Goal: Transaction & Acquisition: Register for event/course

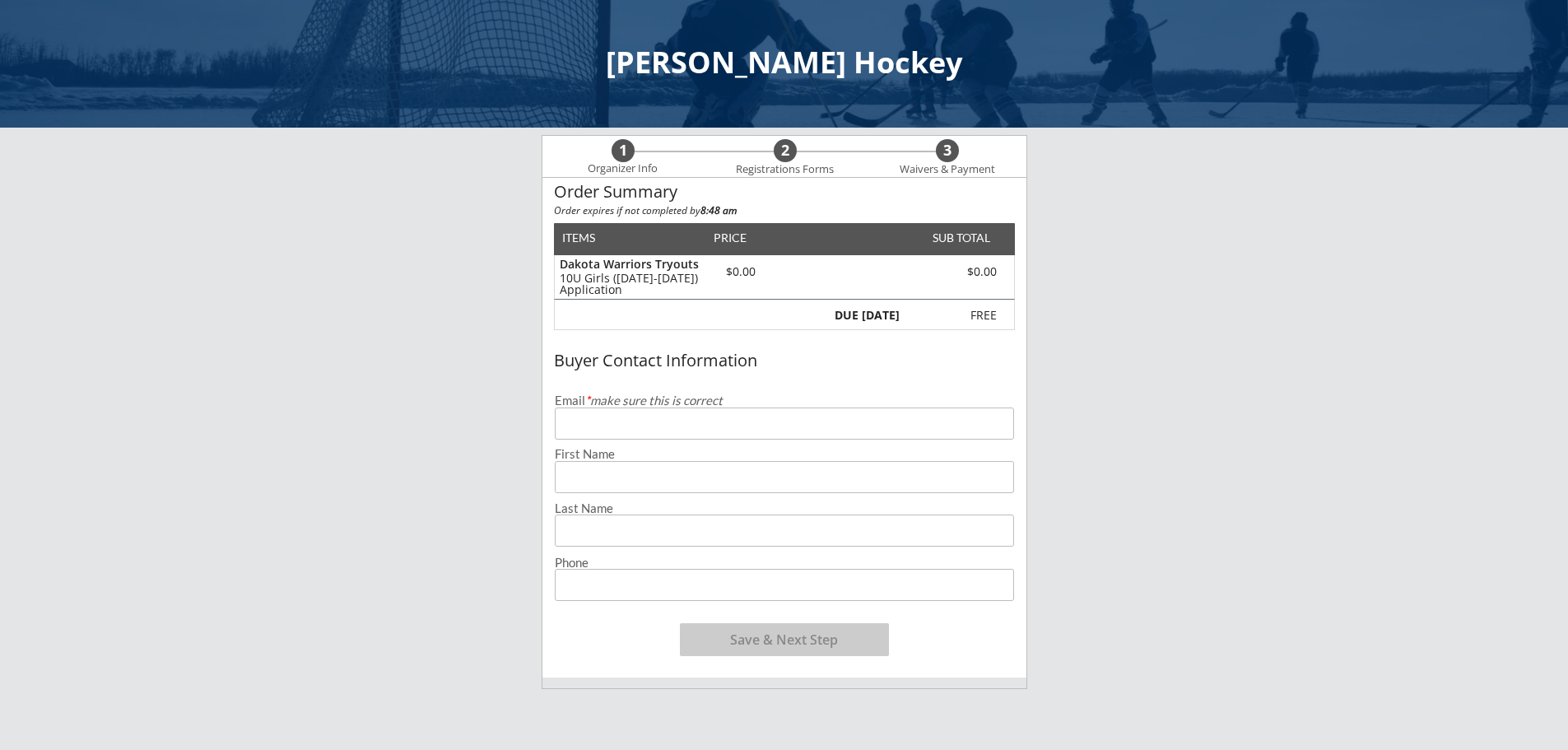
click at [723, 422] on input "email" at bounding box center [784, 424] width 459 height 32
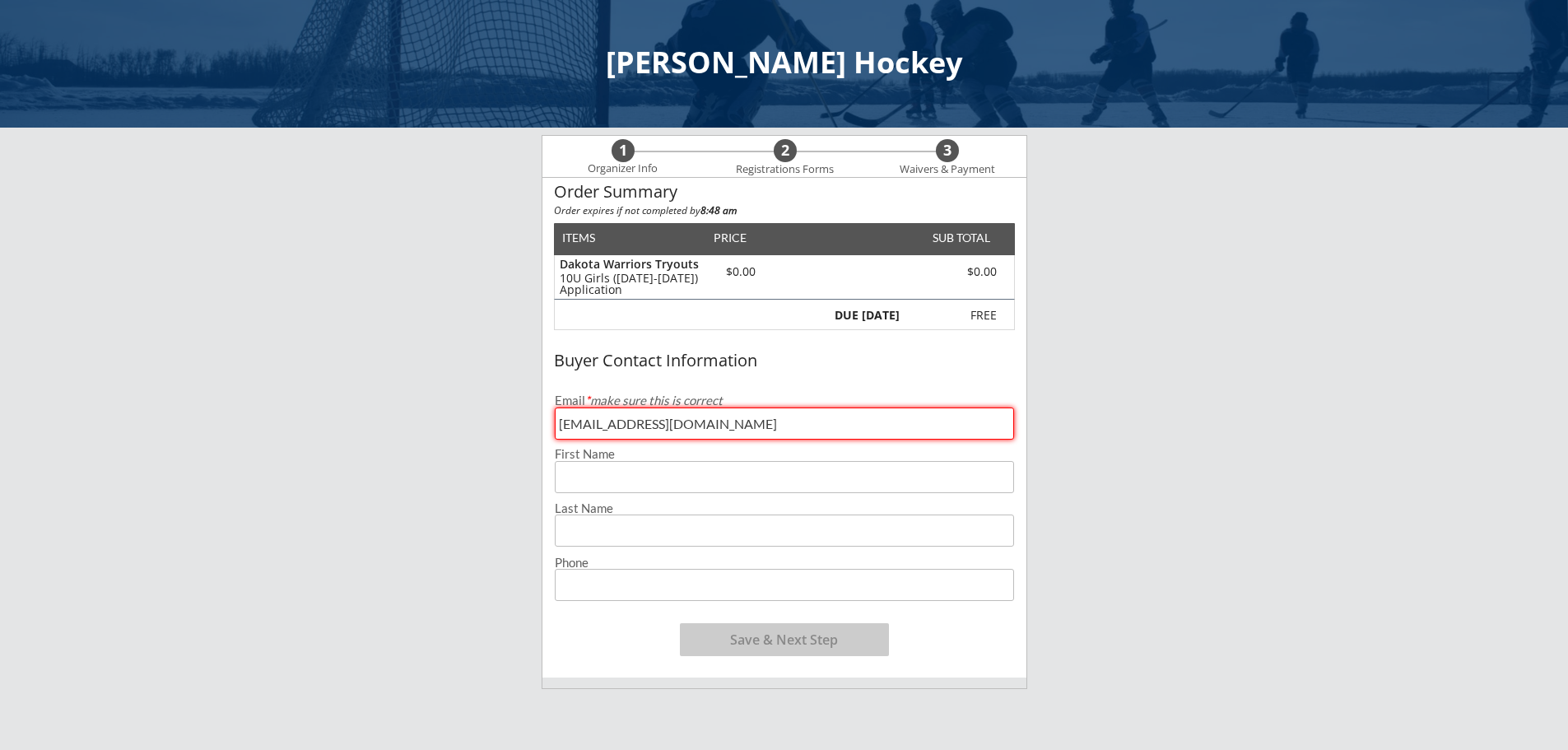
type input "[EMAIL_ADDRESS][DOMAIN_NAME]"
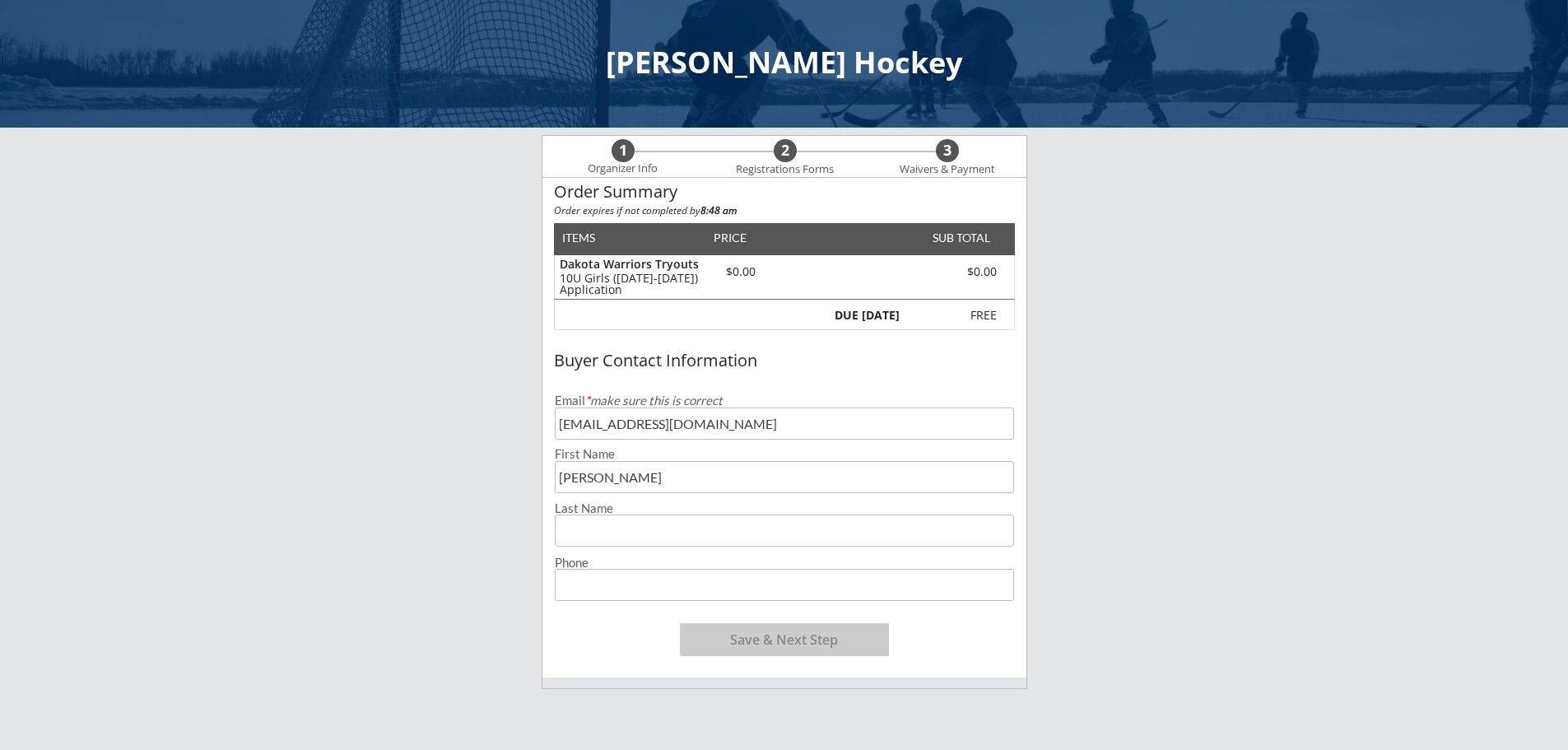
type input "[PERSON_NAME]"
type input "[PHONE_NUMBER]"
click at [1100, 574] on div "[PERSON_NAME] Hockey 1 Organizer Info 2 Registrations Forms 3 Waivers & Payment…" at bounding box center [784, 576] width 1568 height 1153
click at [812, 639] on button "Save & Next Step" at bounding box center [784, 639] width 209 height 33
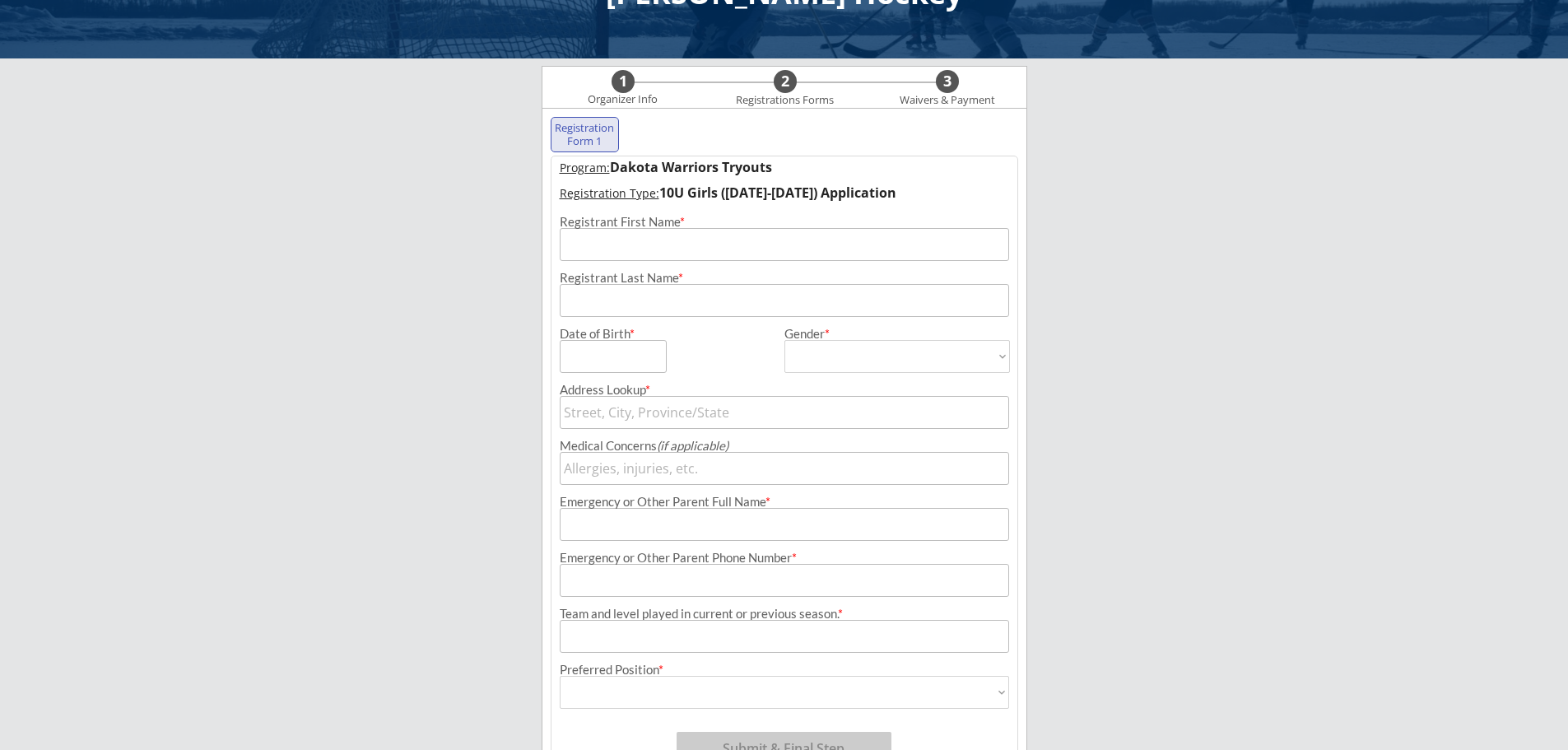
scroll to position [118, 0]
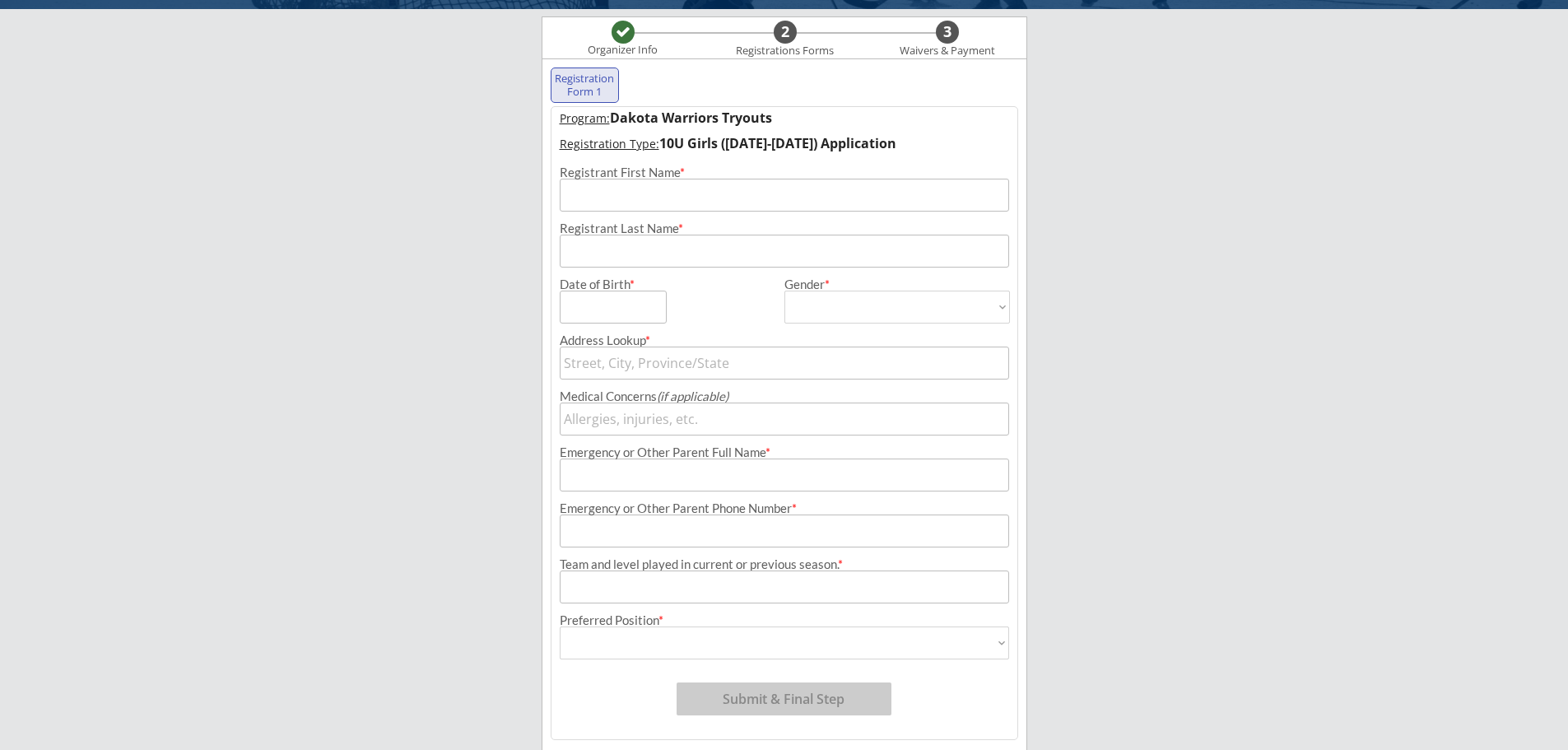
click at [723, 192] on input "input" at bounding box center [784, 195] width 449 height 33
type input "Brita"
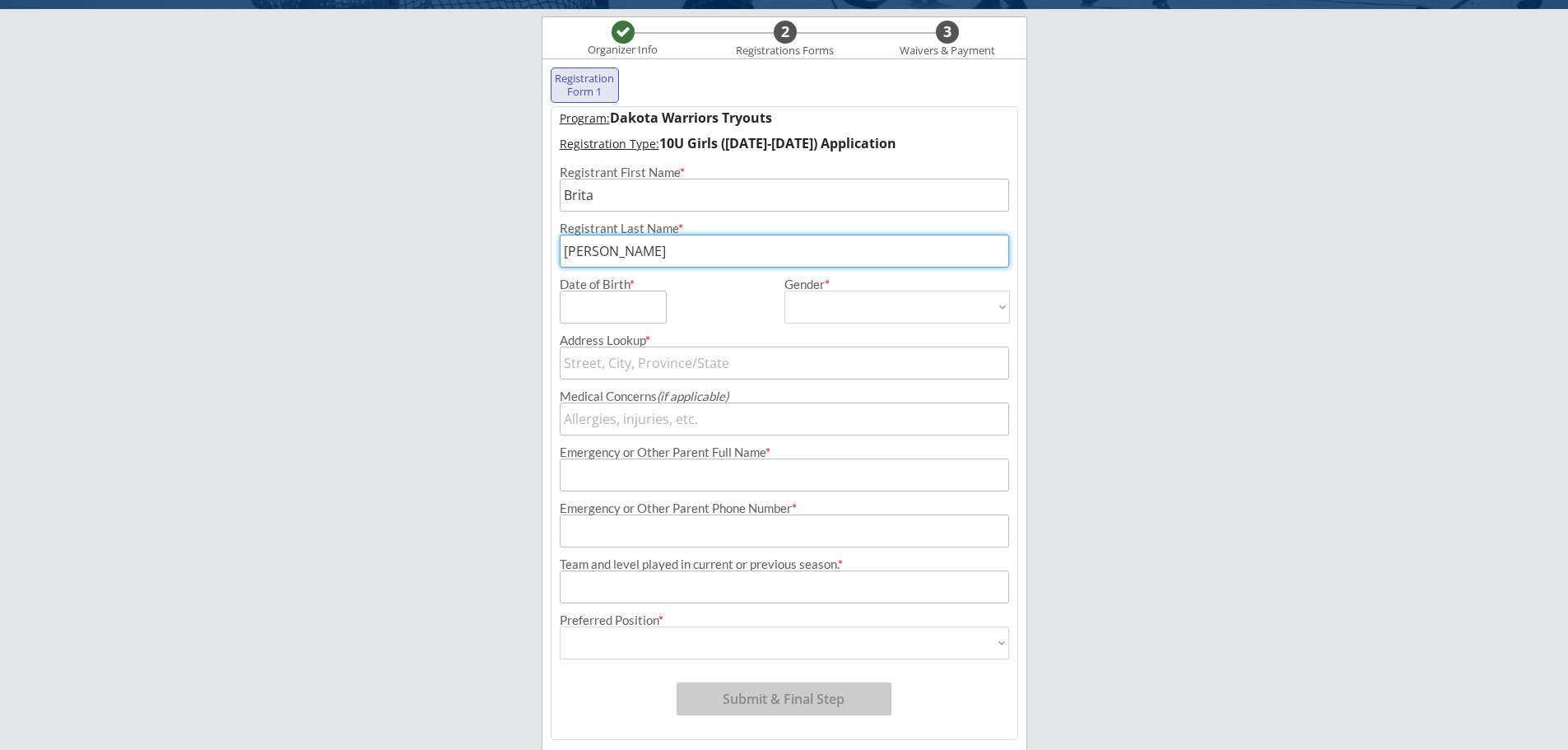
type input "[PERSON_NAME]"
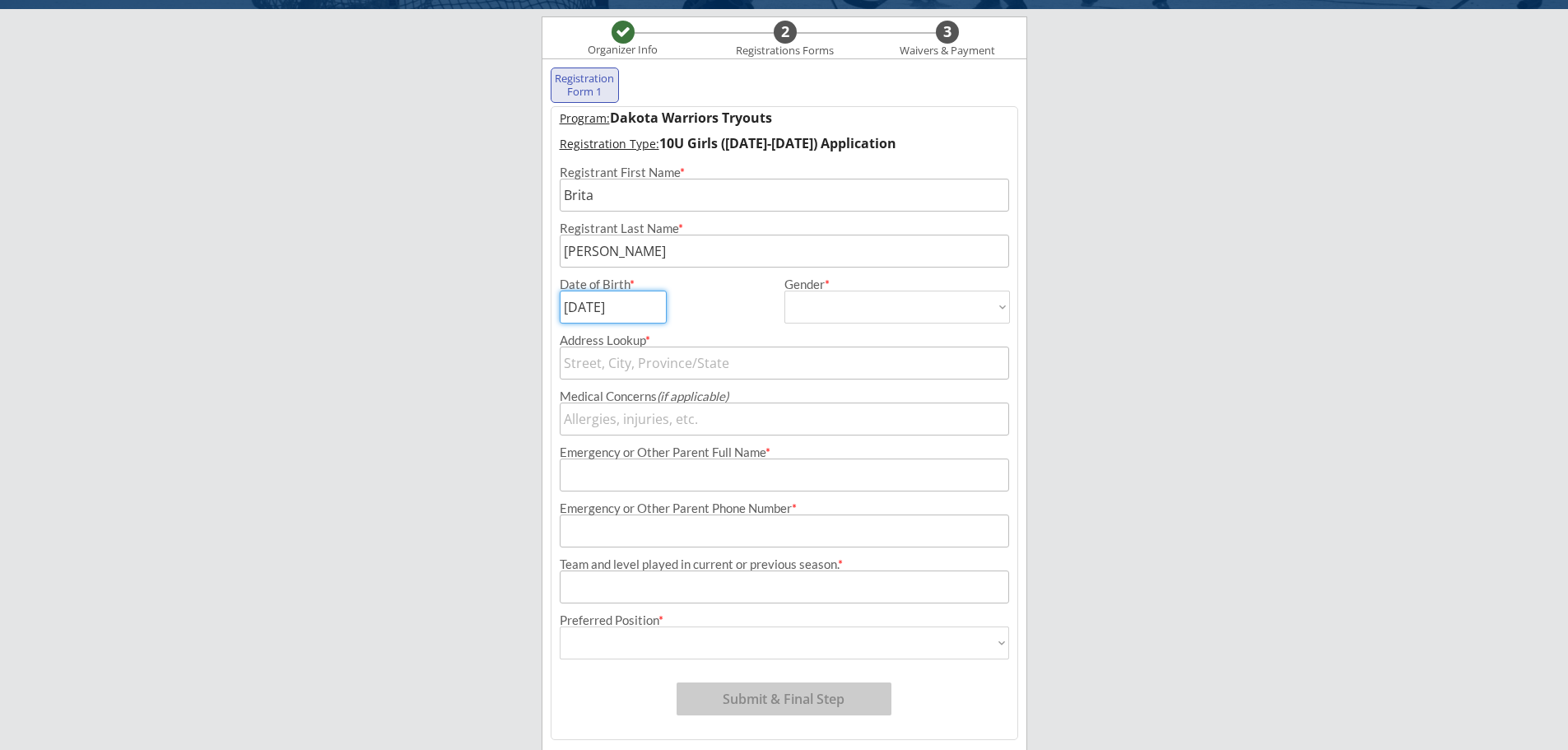
type input "[DATE]"
click at [865, 322] on select "[DEMOGRAPHIC_DATA] [DEMOGRAPHIC_DATA]" at bounding box center [897, 307] width 226 height 33
select select ""[DEMOGRAPHIC_DATA]""
click at [785, 291] on select "[DEMOGRAPHIC_DATA] [DEMOGRAPHIC_DATA]" at bounding box center [897, 307] width 226 height 33
type input "[DEMOGRAPHIC_DATA]"
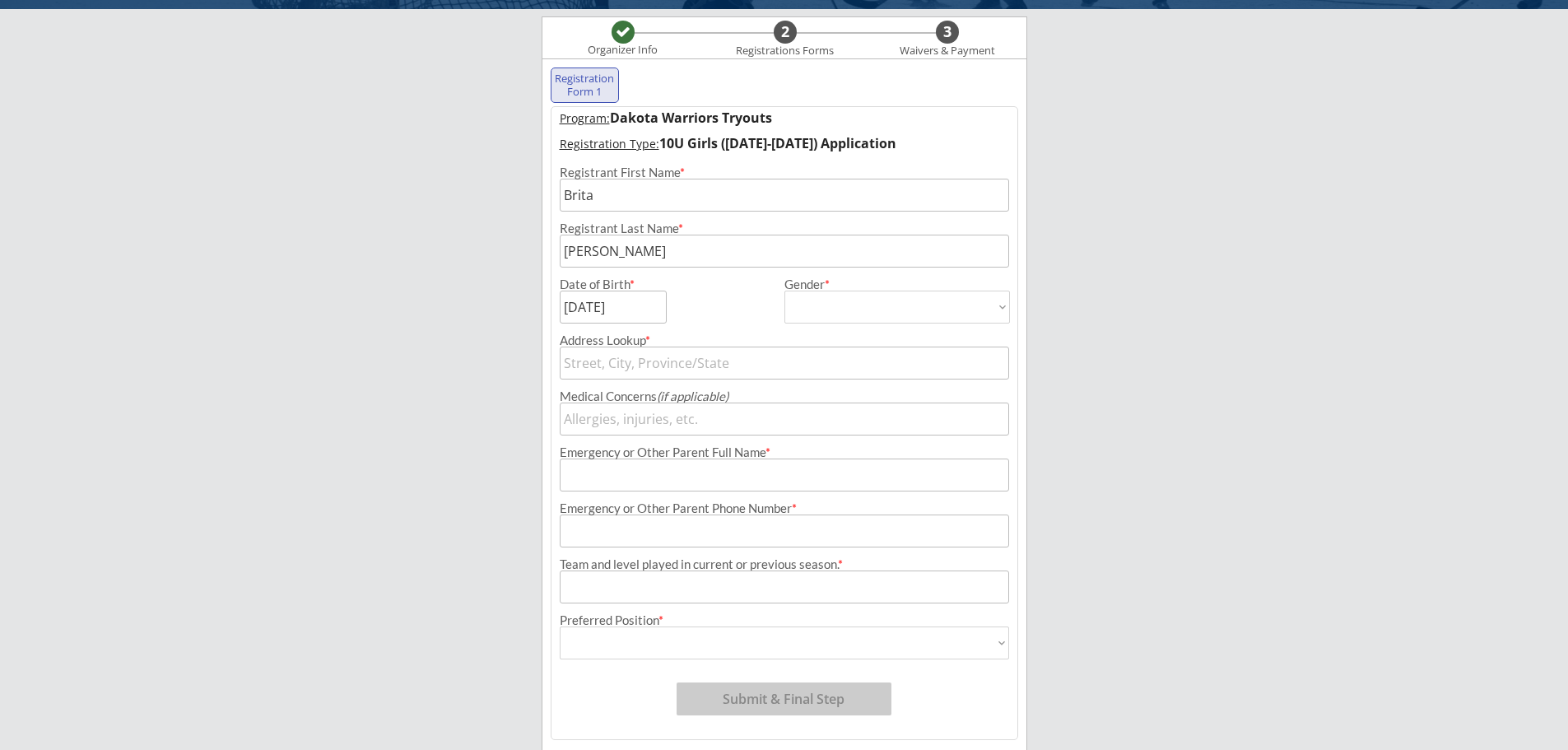
click at [700, 369] on input "text" at bounding box center [784, 363] width 449 height 33
type input "120"
type input "[STREET_ADDRESS]"
type input "1207"
type input "[STREET_ADDRESS]"
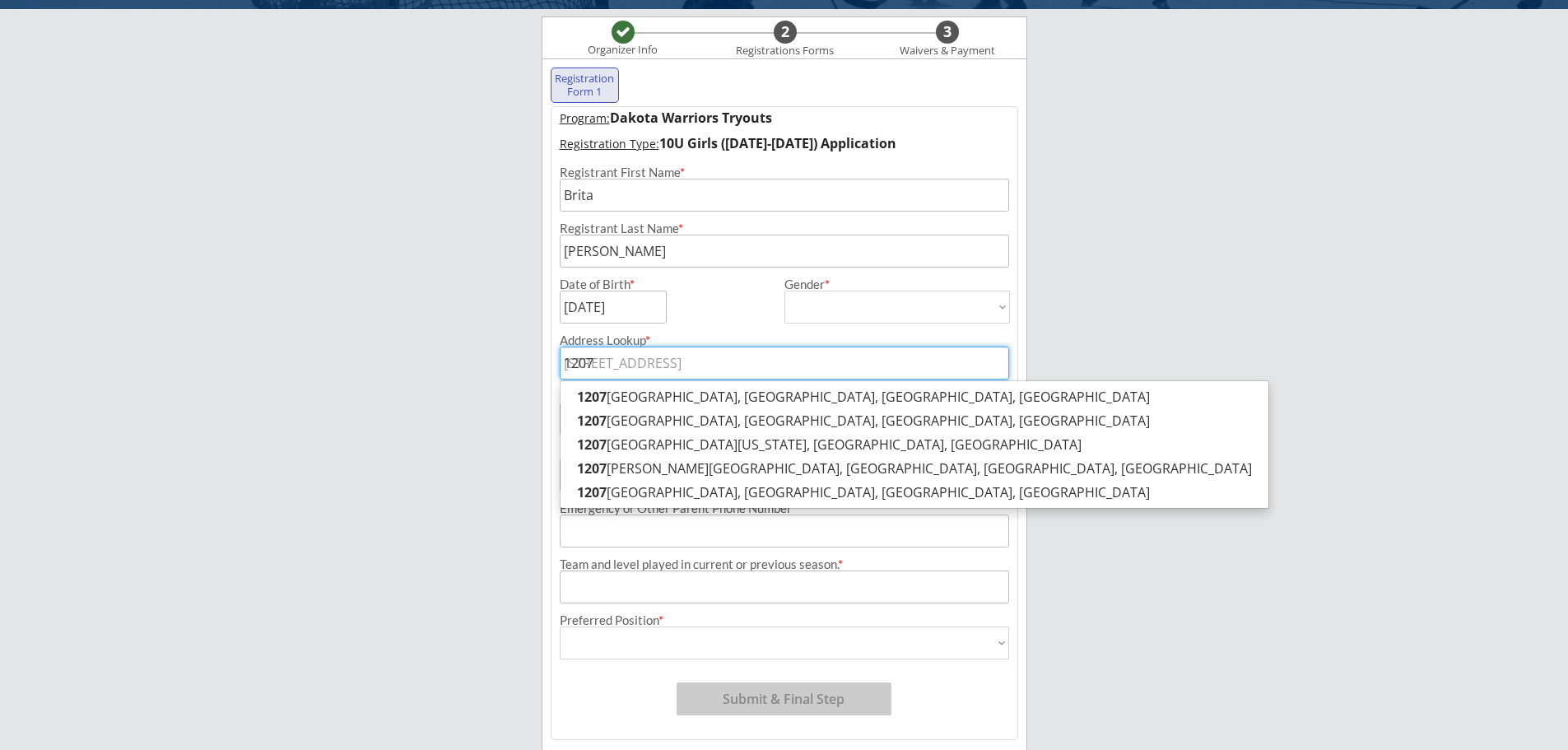
type input "1207"
type input "1207 A"
type input "[STREET_ADDRESS][US_STATE]"
type input "1207 Al"
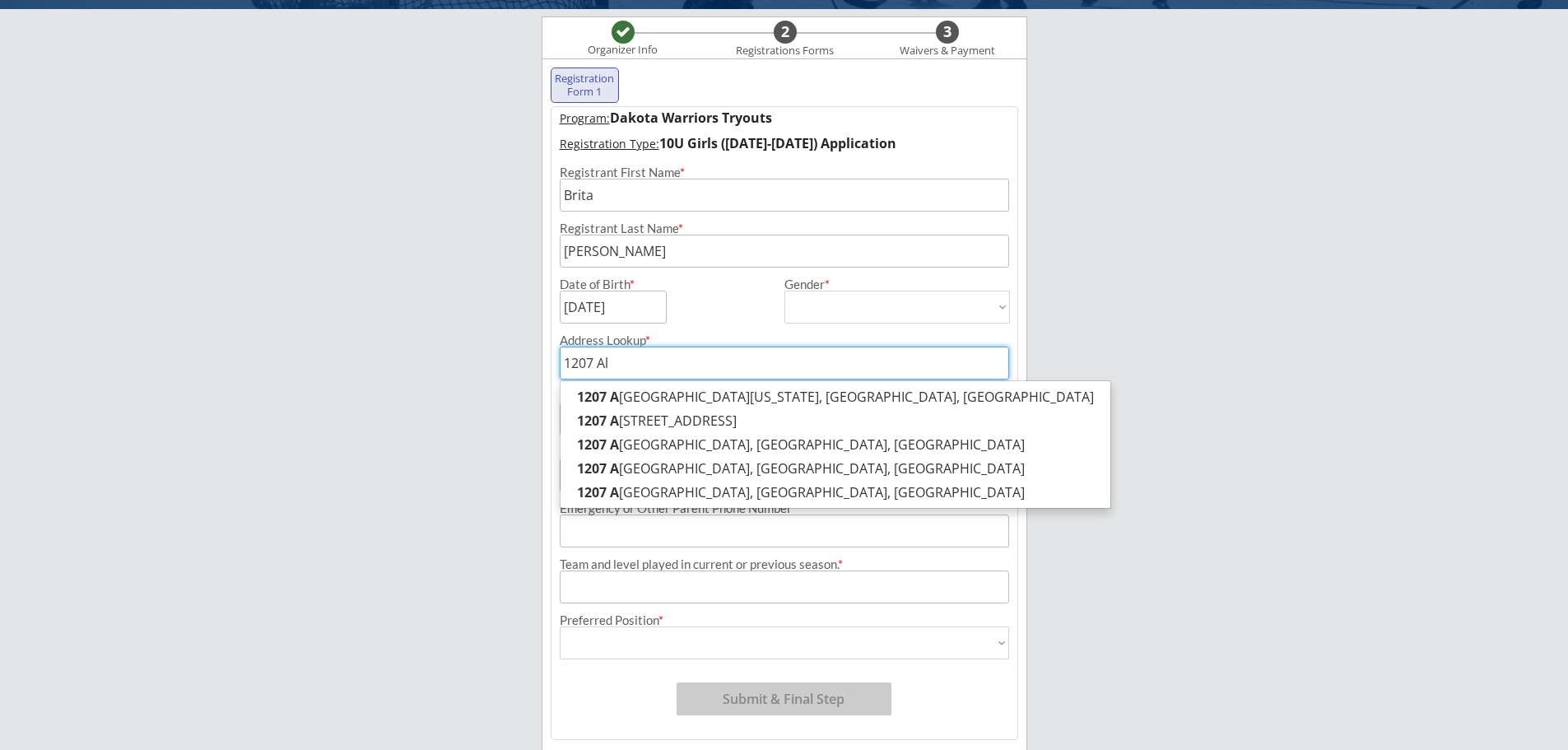
type input "[STREET_ADDRESS]"
type input "1207 Alm"
type input "[STREET_ADDRESS]"
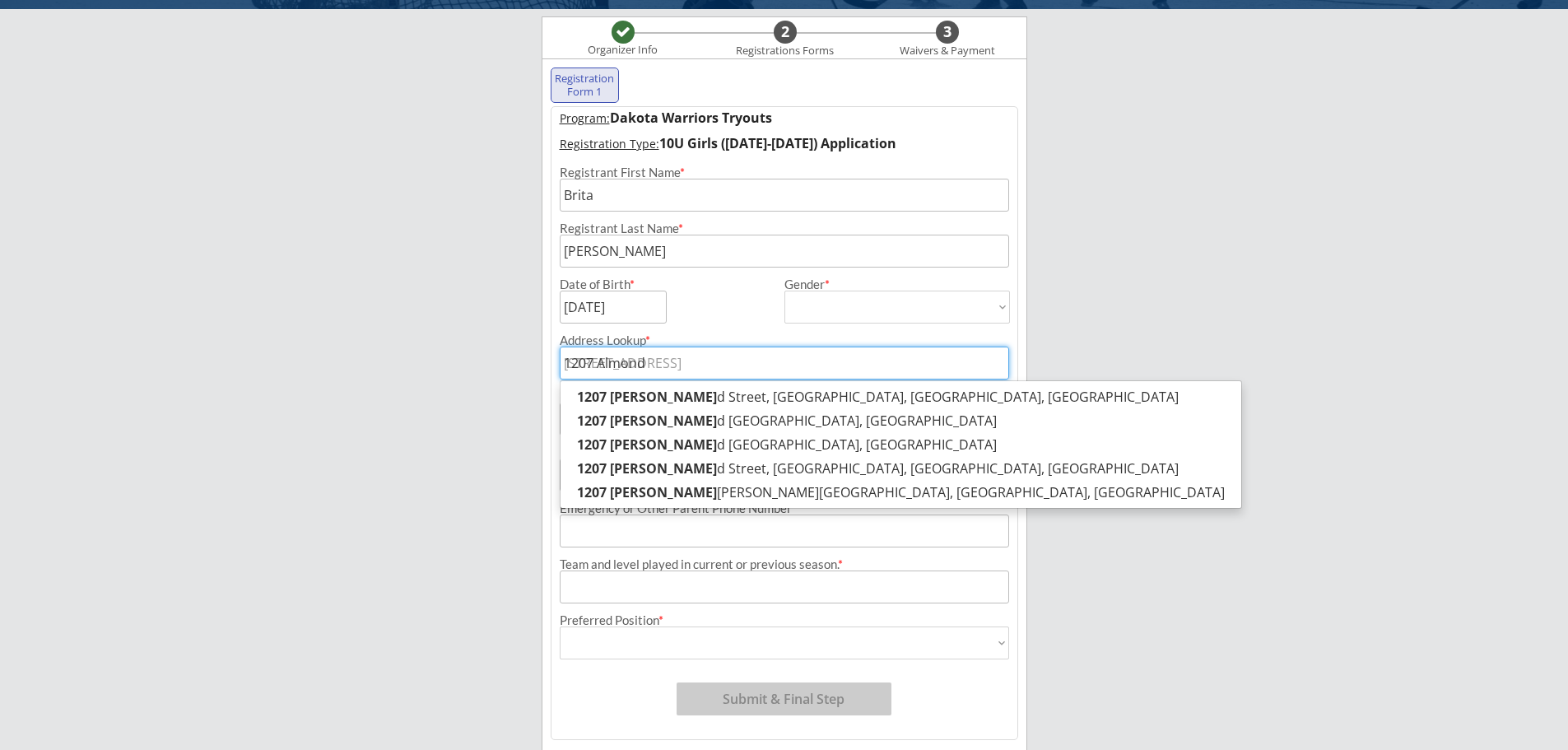
type input "1207 Almond"
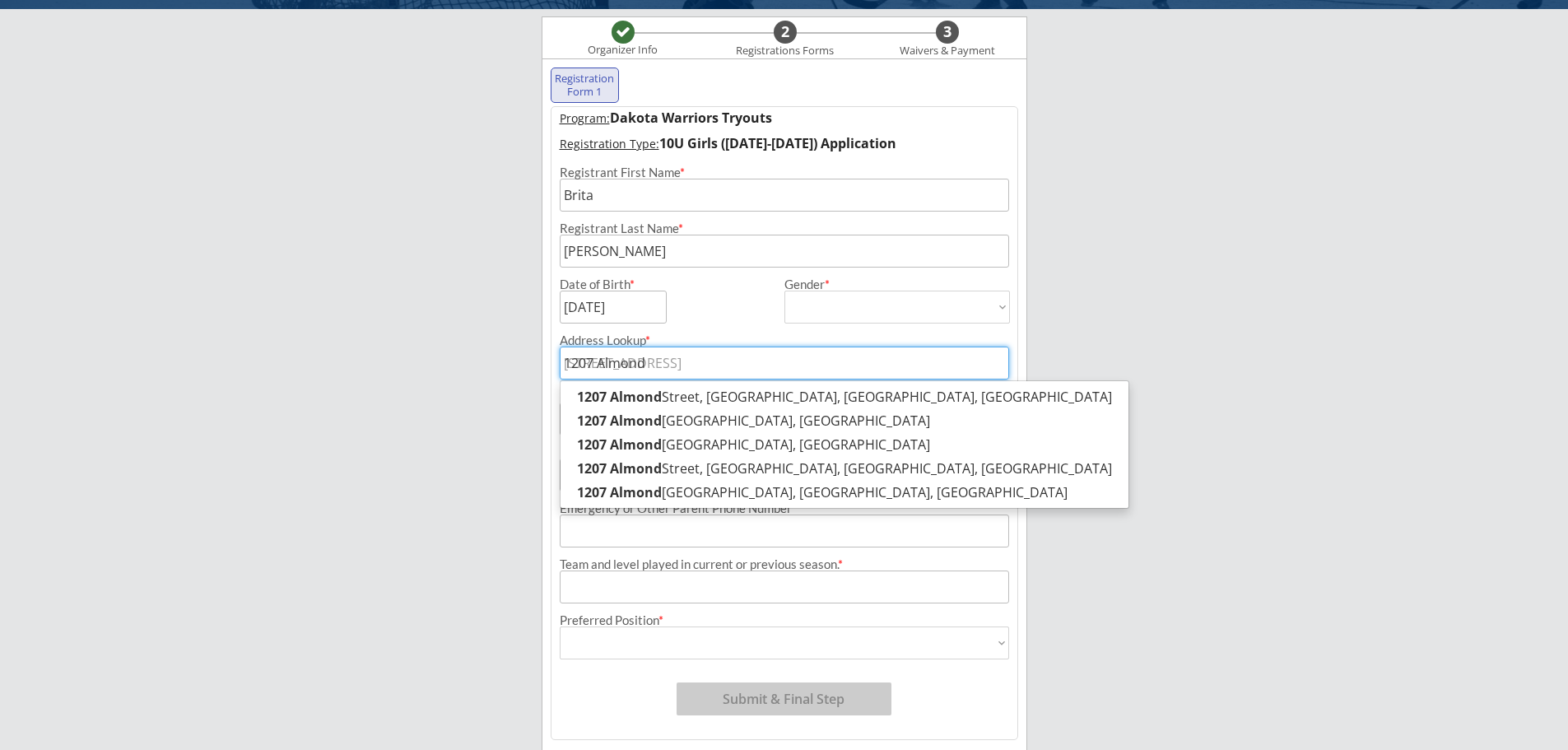
type input "1207 [PERSON_NAME]"
type input "[STREET_ADDRESS]"
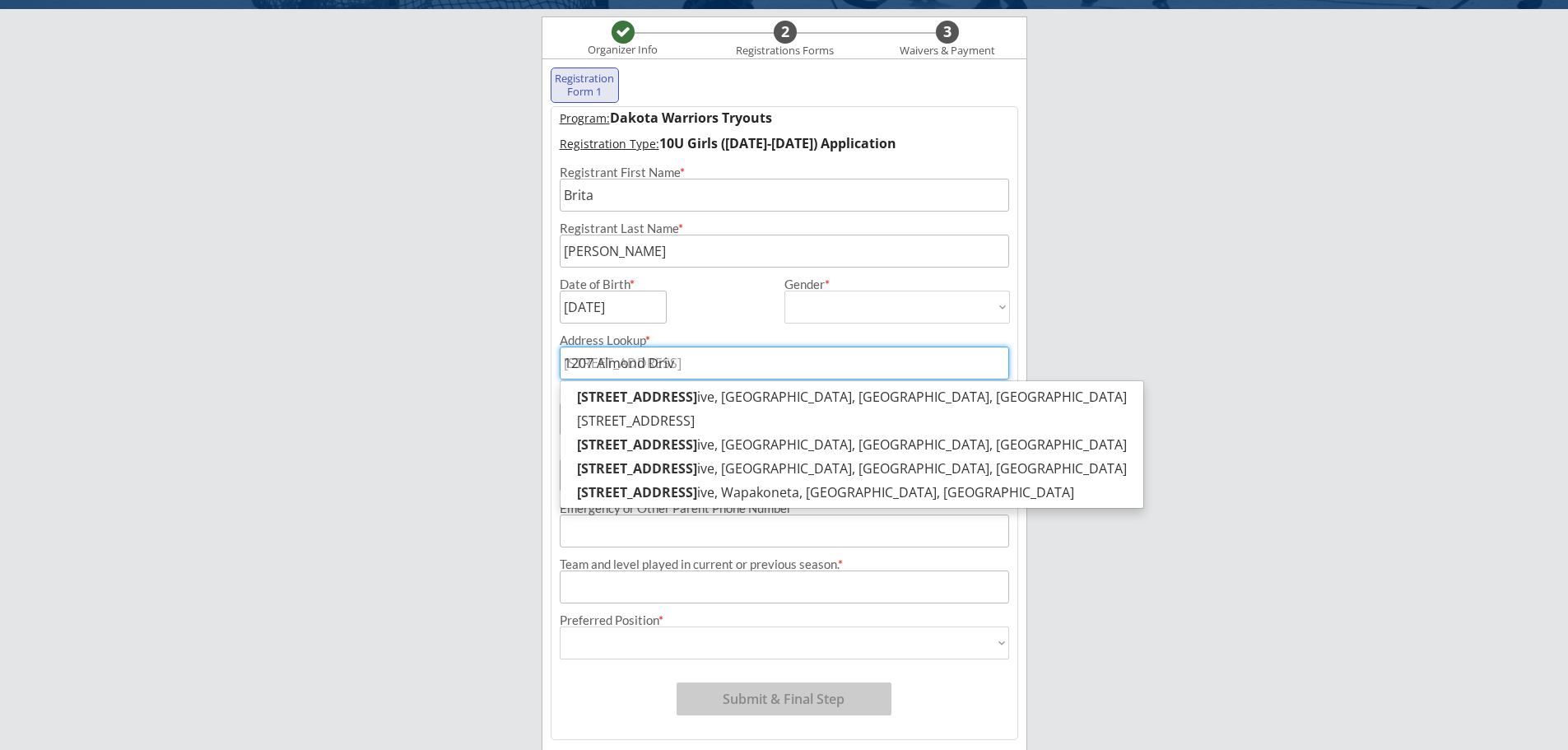
type input "[STREET_ADDRESS]"
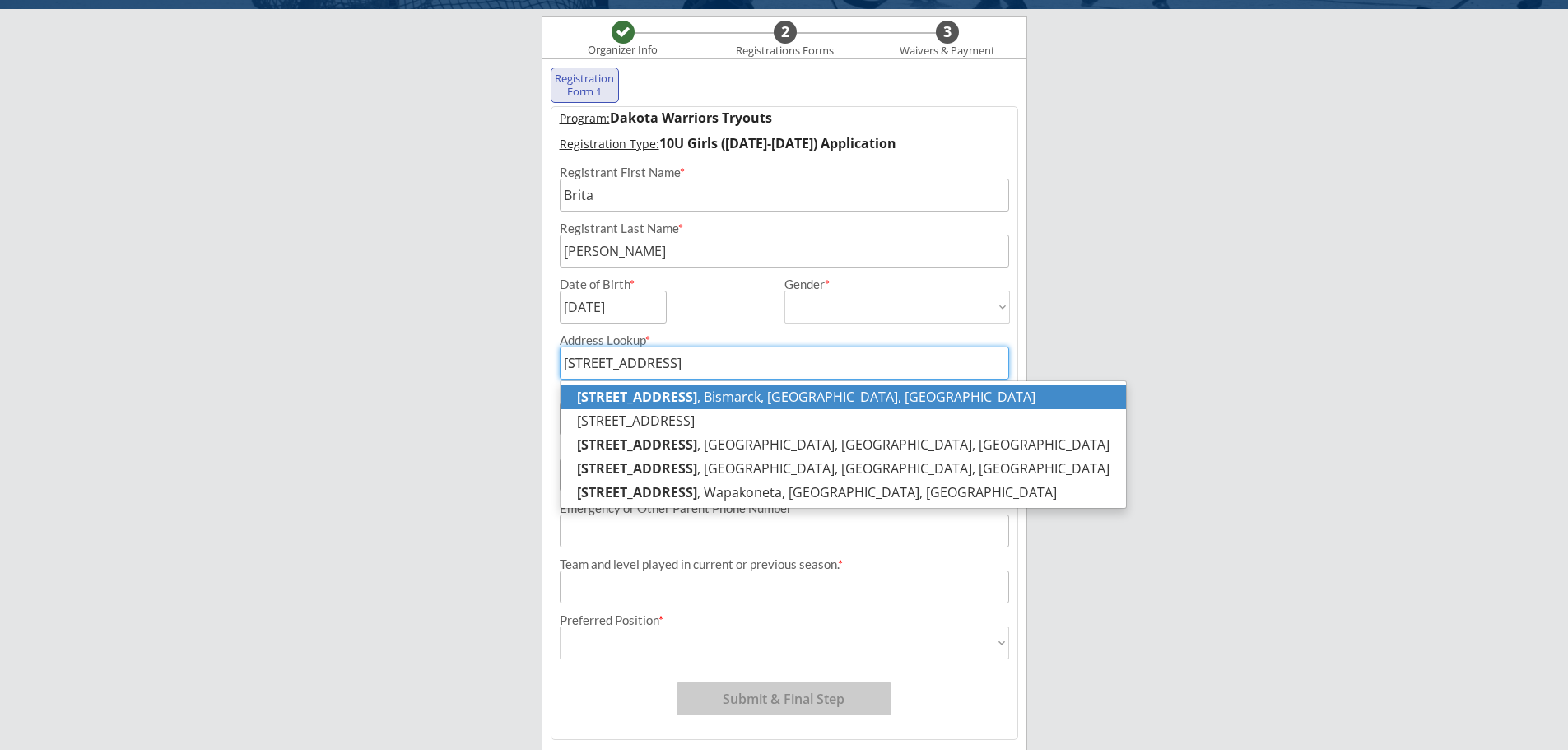
click at [700, 395] on p "[STREET_ADDRESS]" at bounding box center [844, 397] width 566 height 24
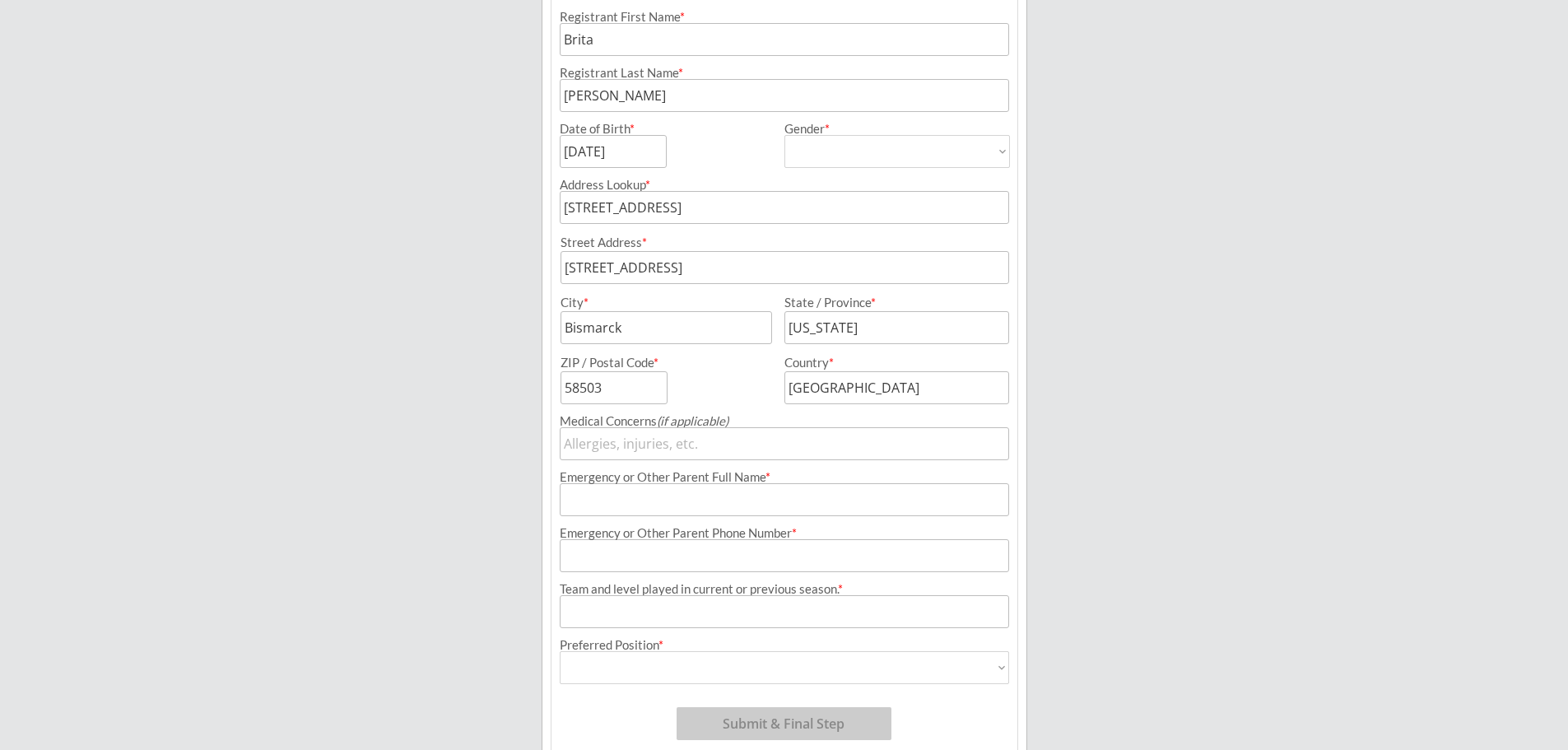
scroll to position [283, 0]
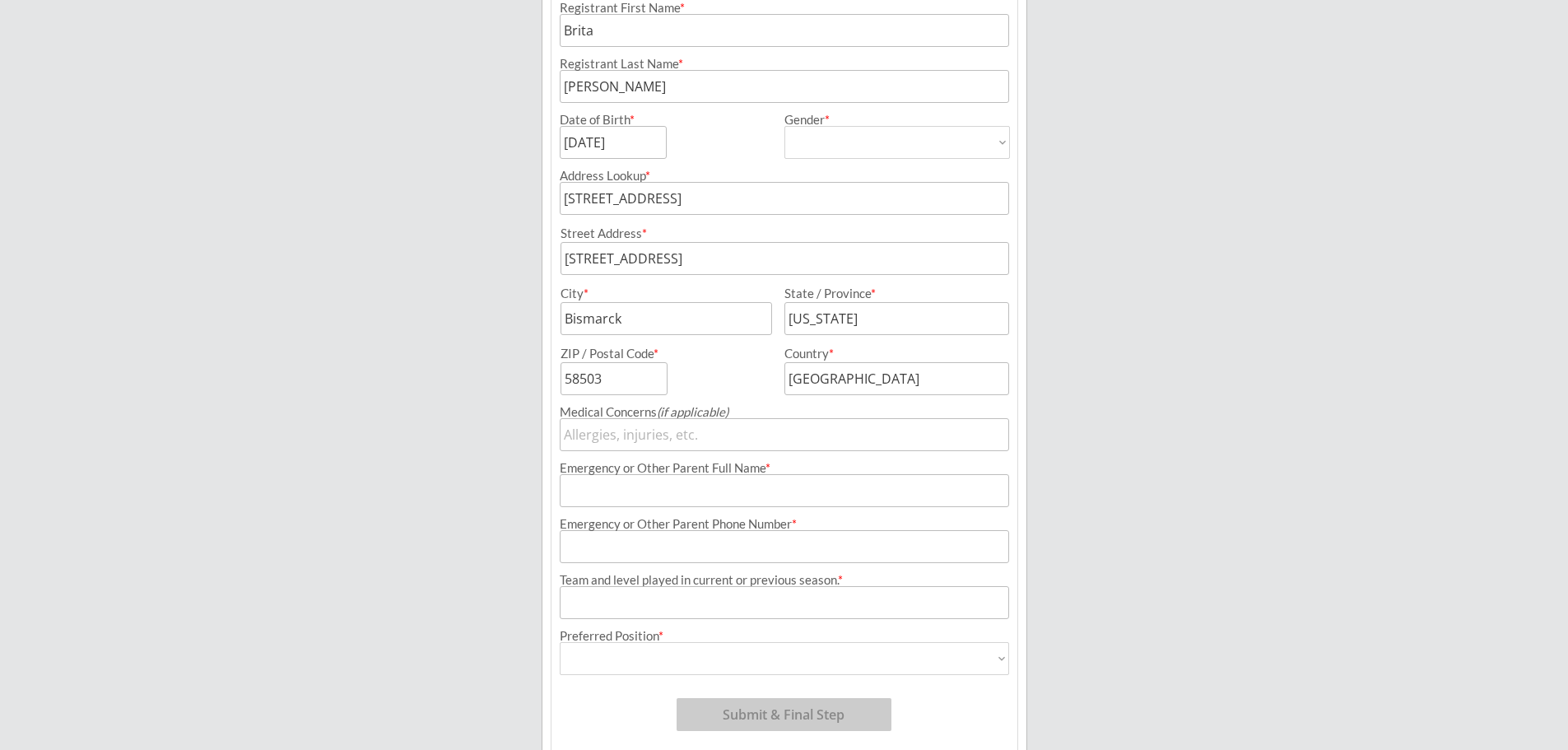
type input "[STREET_ADDRESS]"
click at [669, 433] on input "input" at bounding box center [784, 435] width 449 height 33
type input "N"
click at [660, 476] on input "input" at bounding box center [784, 490] width 449 height 33
type input "[PERSON_NAME]"
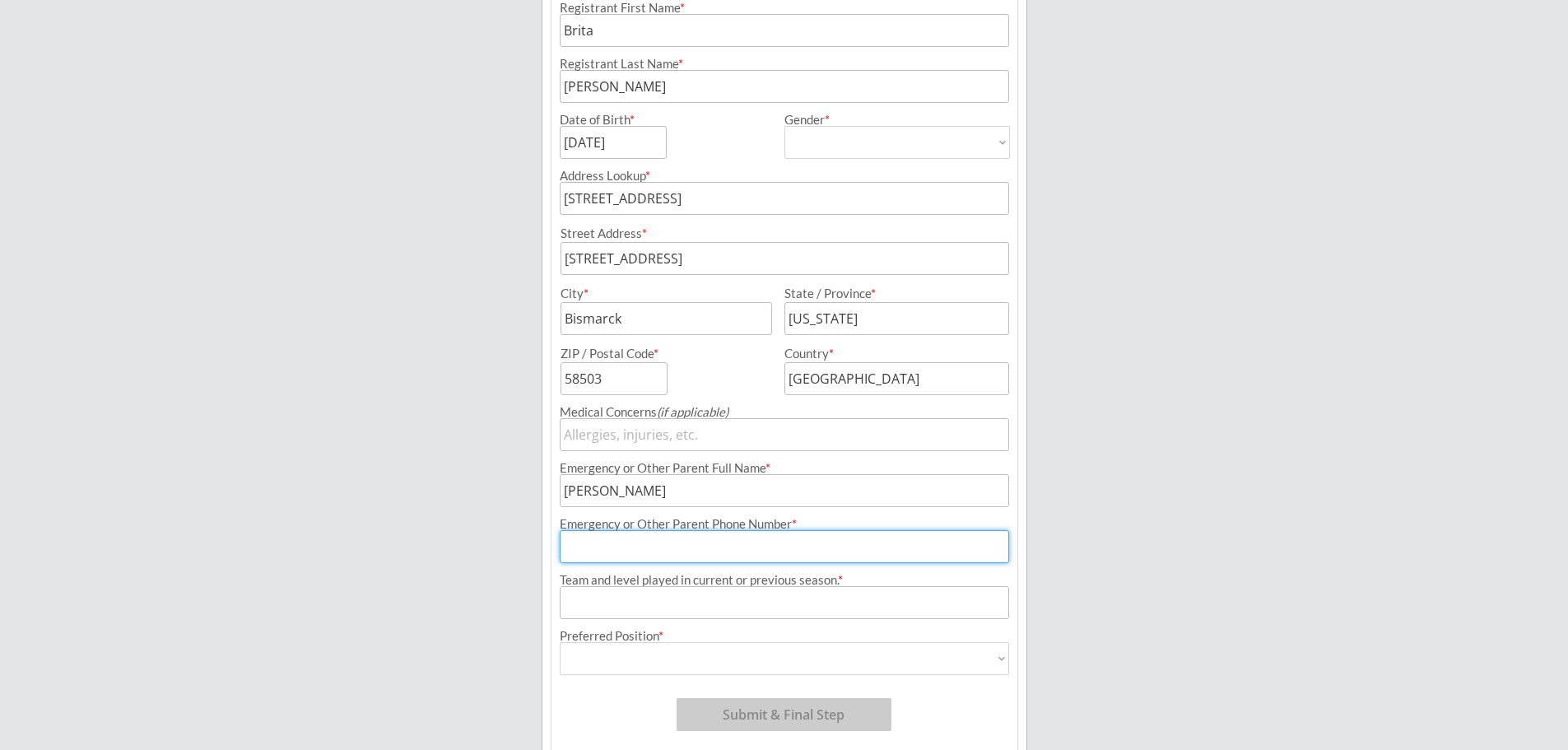
click at [710, 550] on input "input" at bounding box center [784, 546] width 449 height 33
type input "[PHONE_NUMBER]"
click at [615, 601] on input "input" at bounding box center [784, 603] width 449 height 33
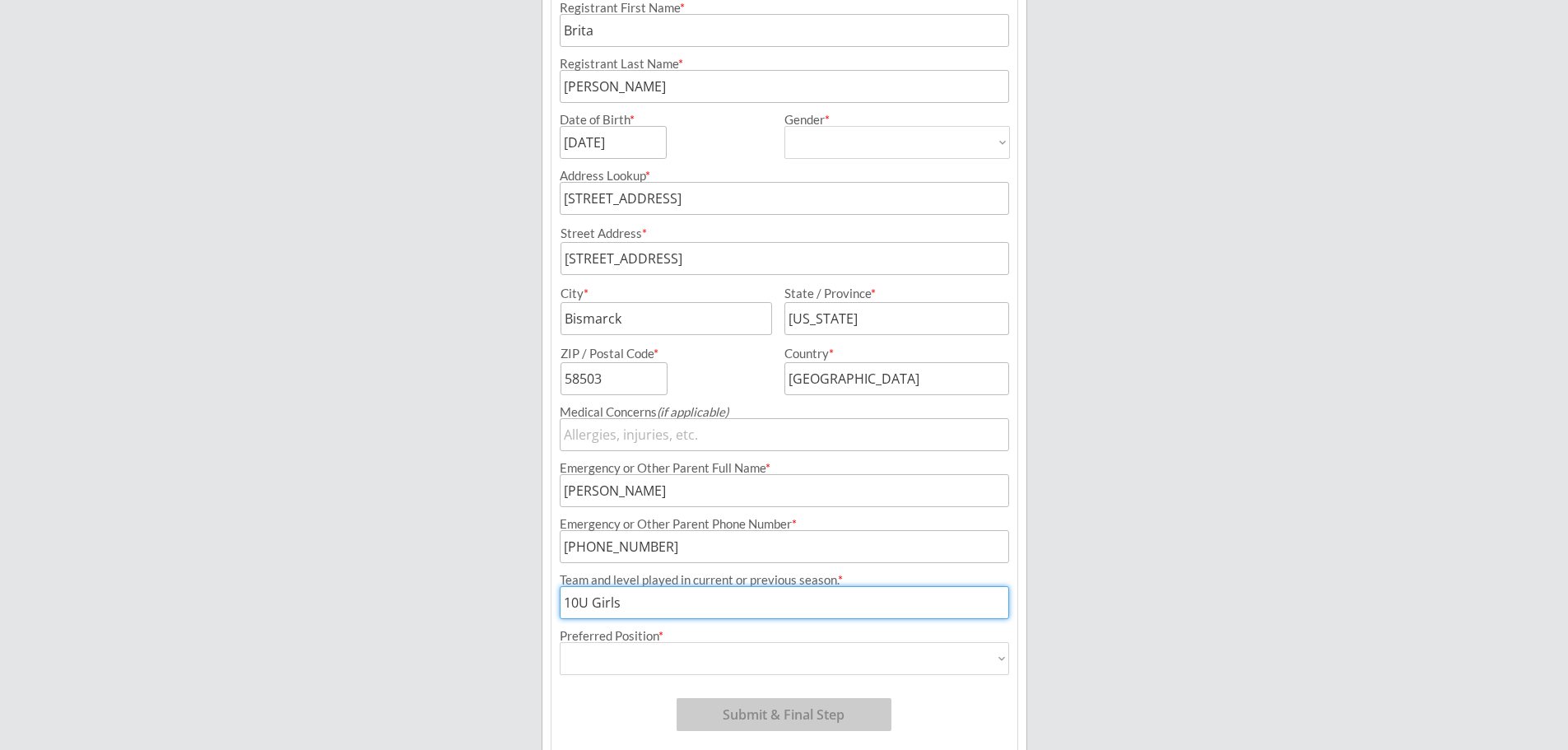
type input "10U Girls"
click at [614, 654] on select "Forward Defense Goalie" at bounding box center [784, 658] width 449 height 33
select select ""Forward ""
click at [560, 642] on select "Forward Defense Goalie" at bounding box center [784, 658] width 449 height 33
type input "Forward"
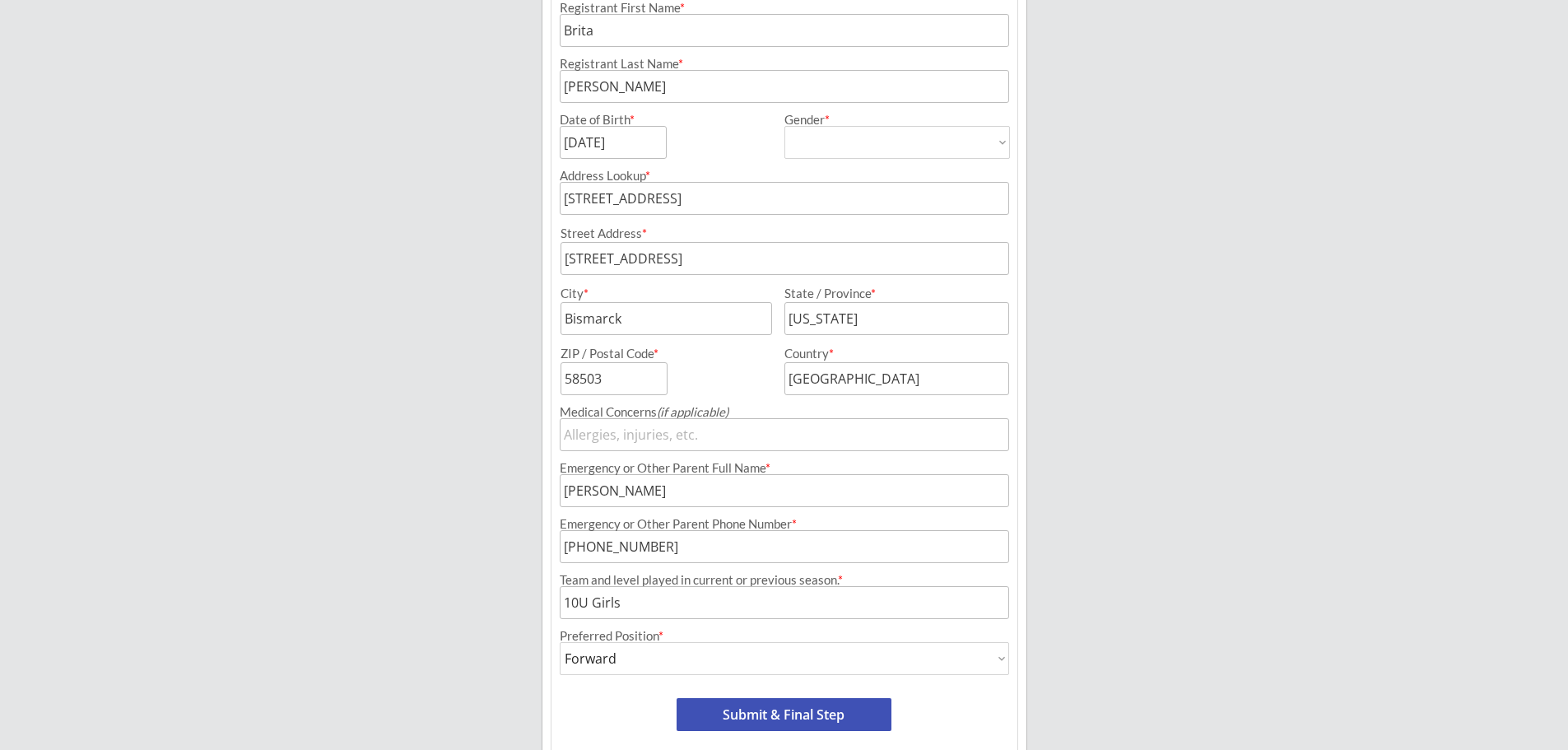
click at [766, 653] on select "Forward Defense Goalie" at bounding box center [784, 658] width 449 height 33
click at [743, 666] on select "Forward Defense Goalie" at bounding box center [784, 658] width 449 height 33
click at [681, 608] on input "input" at bounding box center [784, 603] width 449 height 33
type input "1"
click at [565, 599] on input "input" at bounding box center [784, 603] width 449 height 33
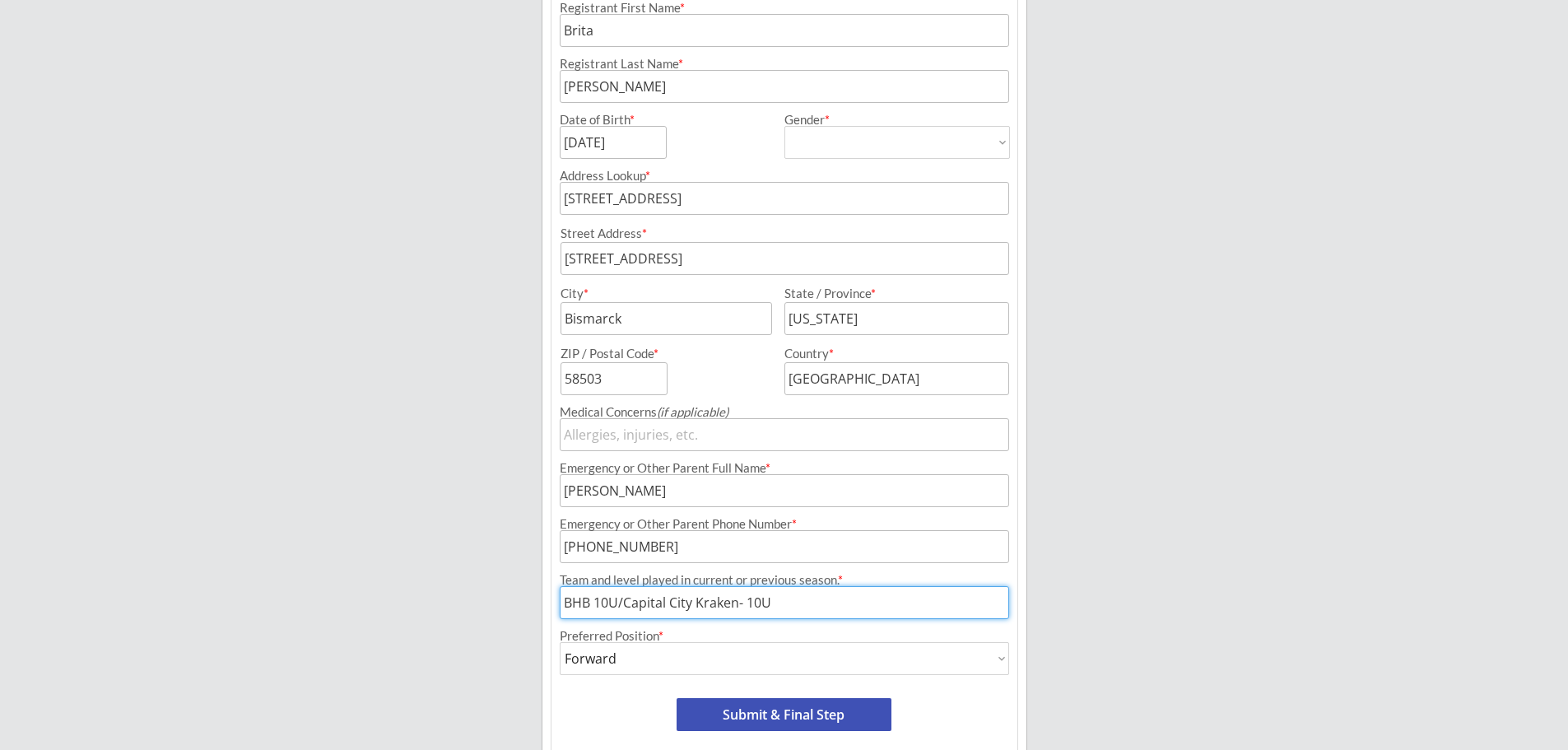
click at [748, 603] on input "input" at bounding box center [784, 603] width 449 height 33
click at [834, 603] on input "input" at bounding box center [784, 603] width 449 height 33
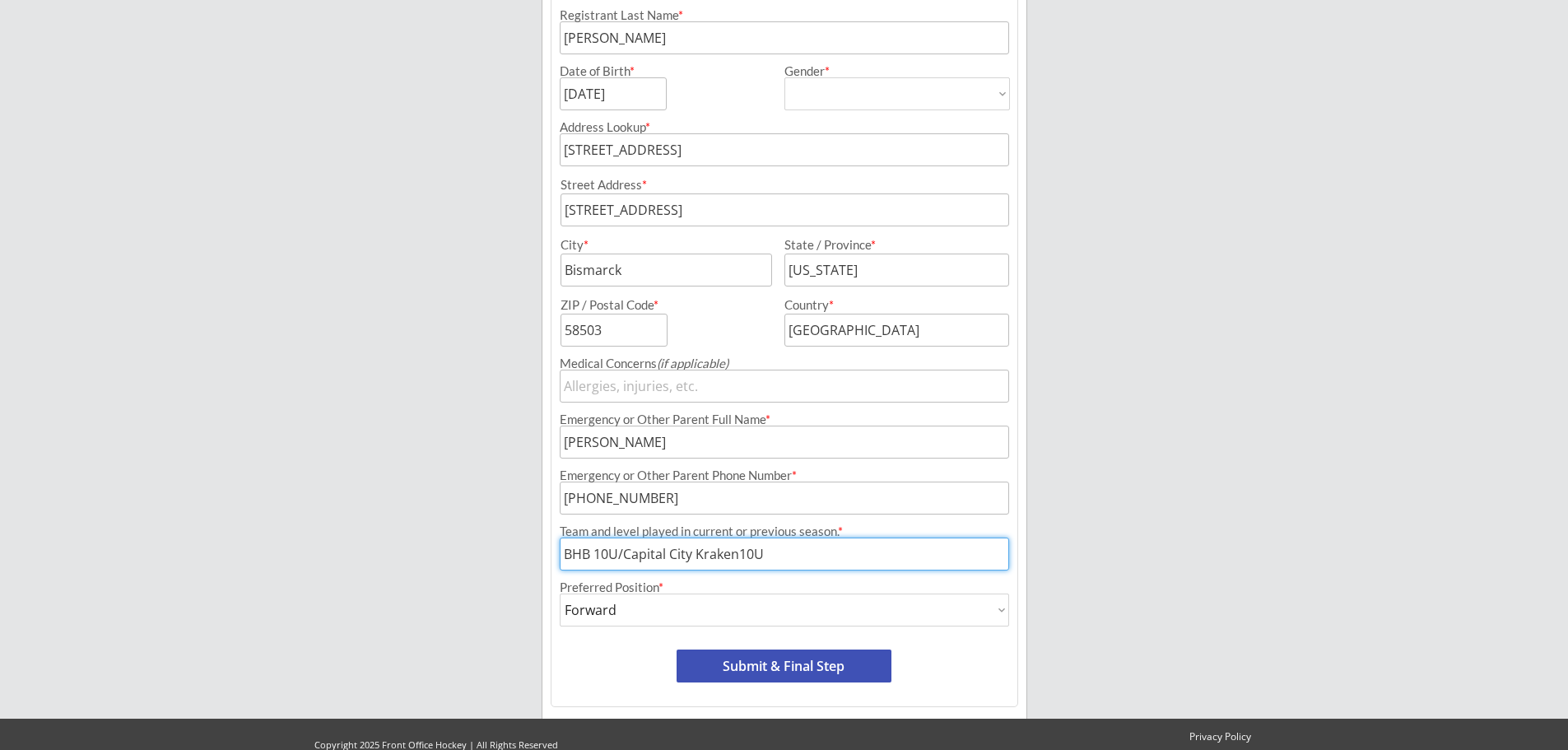
scroll to position [356, 0]
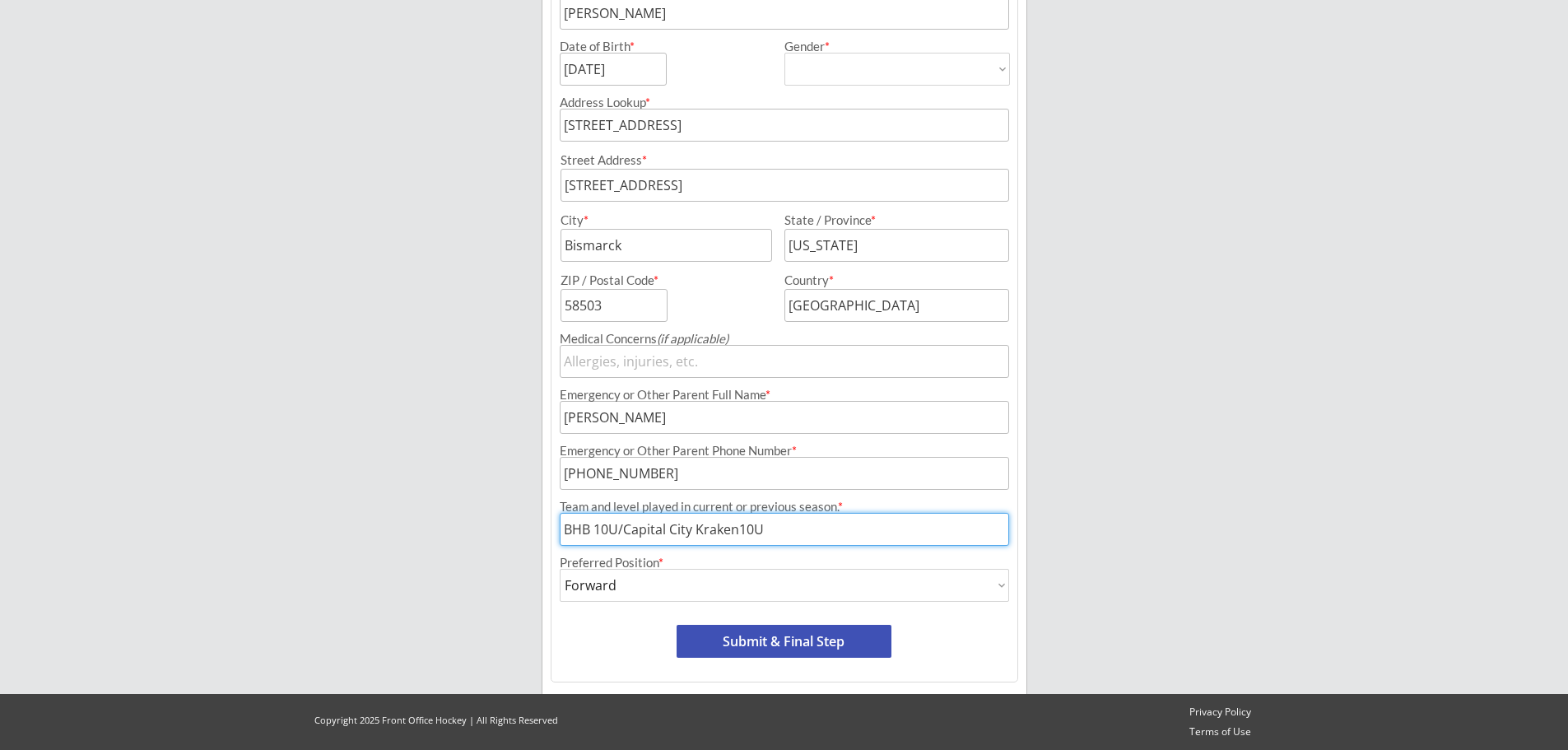
type input "BHB 10U/Capital City Kraken10U"
click at [848, 633] on button "Submit & Final Step" at bounding box center [784, 641] width 215 height 33
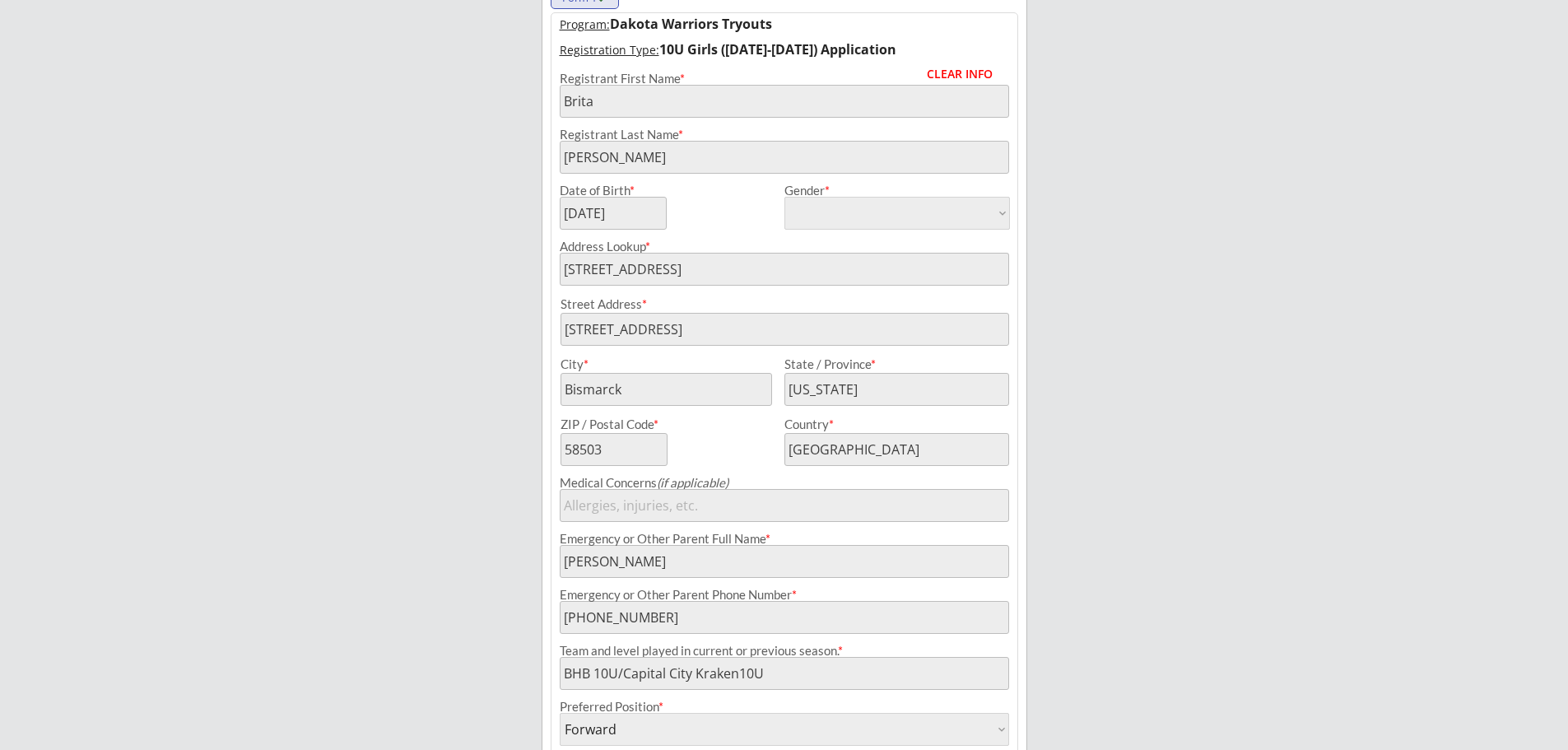
scroll to position [300, 0]
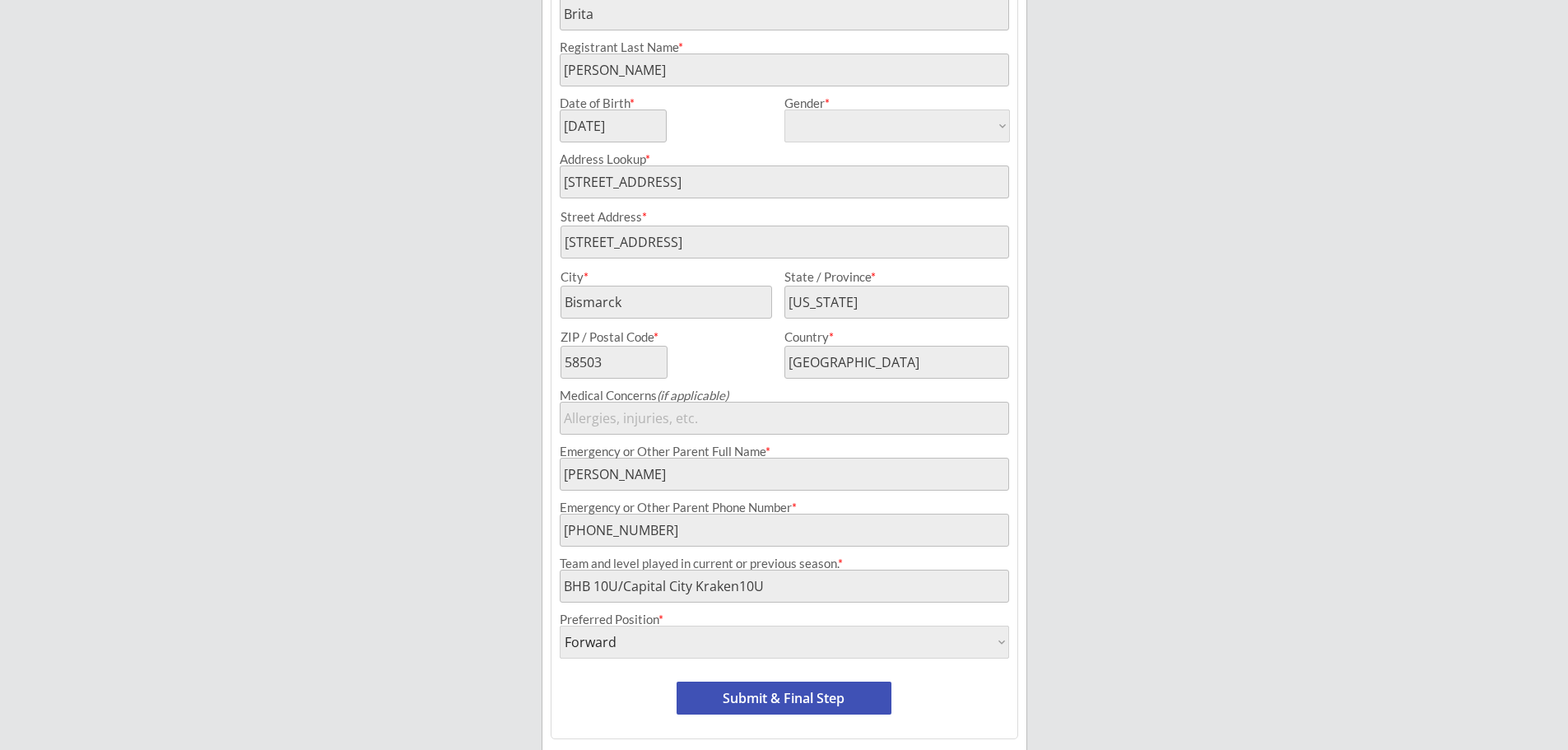
click at [808, 697] on button "Submit & Final Step" at bounding box center [784, 698] width 215 height 33
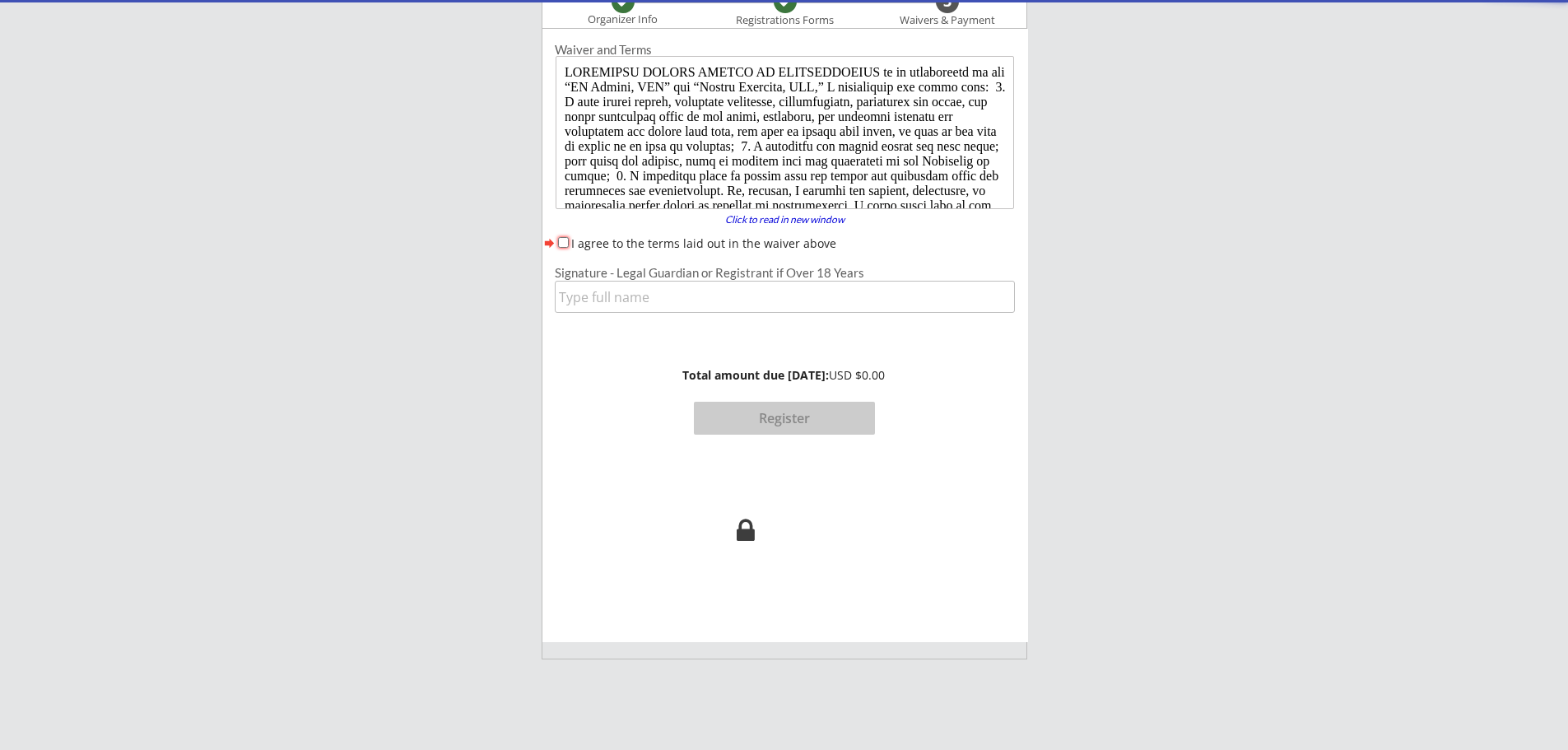
scroll to position [0, 0]
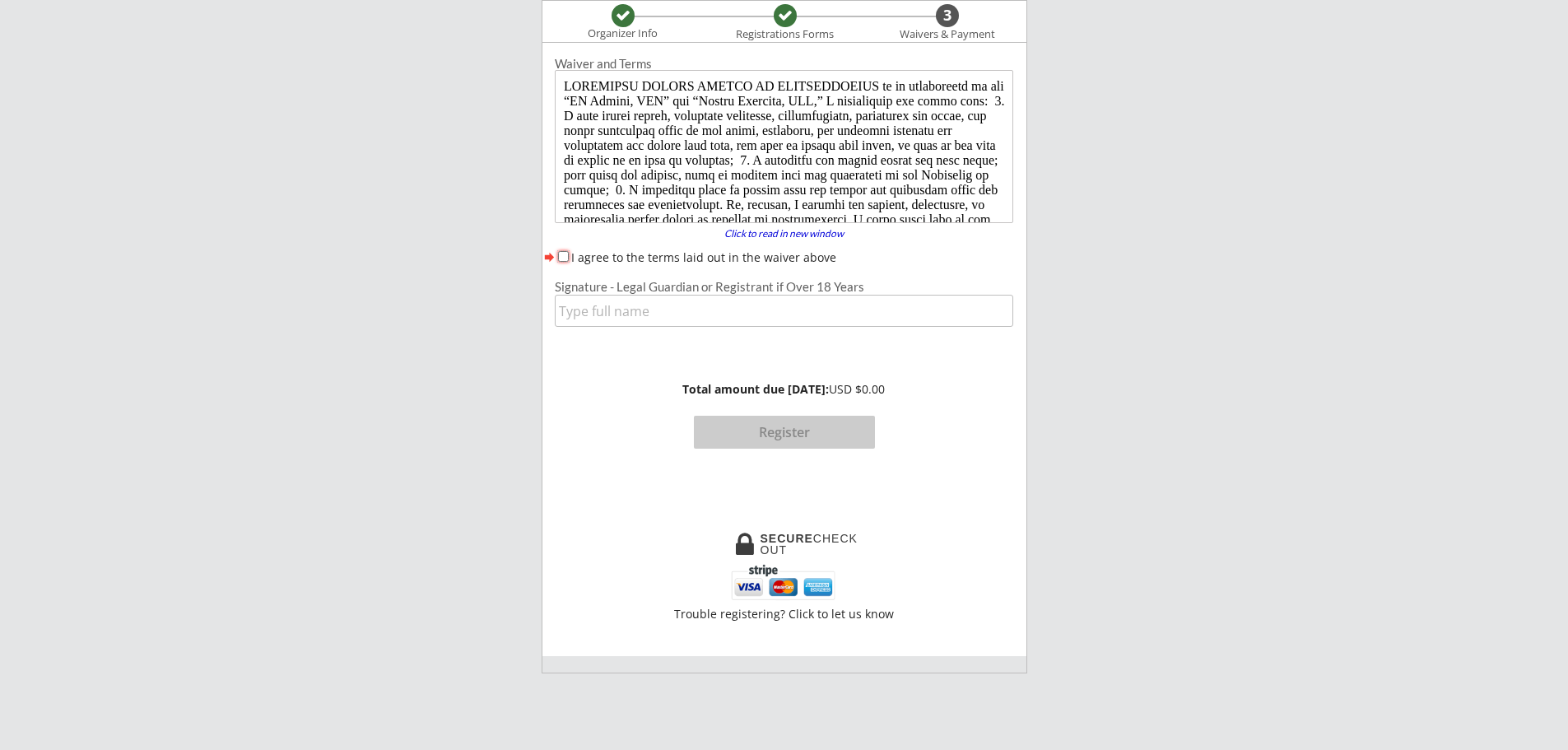
click at [567, 255] on input "I agree to the terms laid out in the waiver above" at bounding box center [563, 257] width 11 height 11
checkbox input "true"
click at [629, 309] on input "input" at bounding box center [784, 311] width 458 height 32
type input "[PERSON_NAME]"
click at [792, 435] on button "Register" at bounding box center [784, 432] width 182 height 33
